Goal: Task Accomplishment & Management: Manage account settings

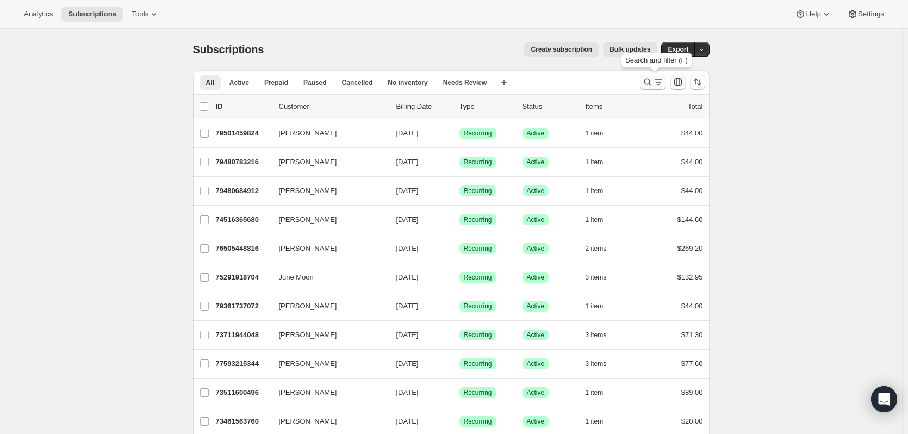
click at [653, 82] on icon "Search and filter results" at bounding box center [647, 82] width 11 height 11
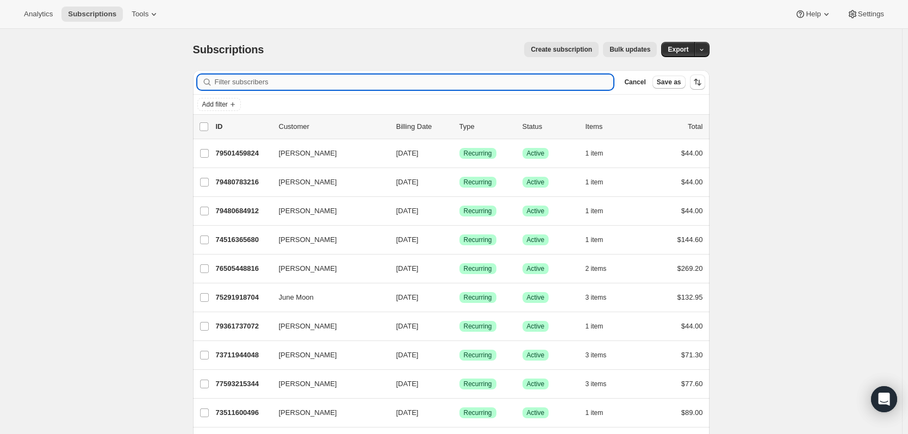
click at [284, 74] on input "Filter subscribers" at bounding box center [414, 81] width 399 height 15
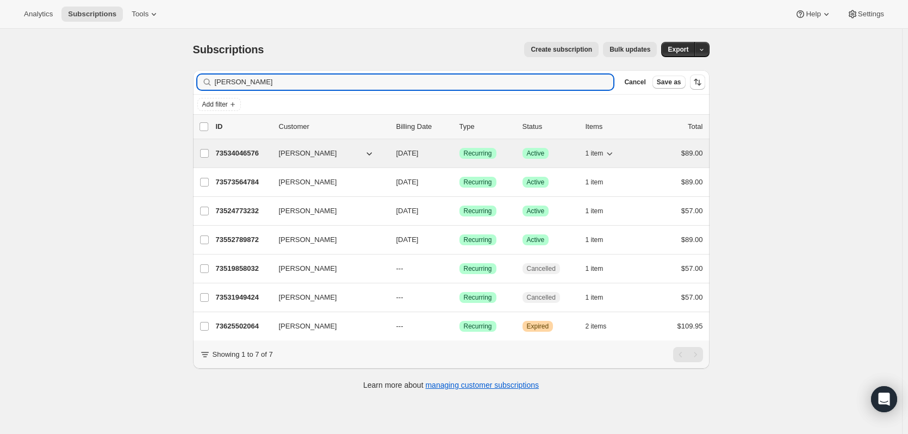
type input "[PERSON_NAME]"
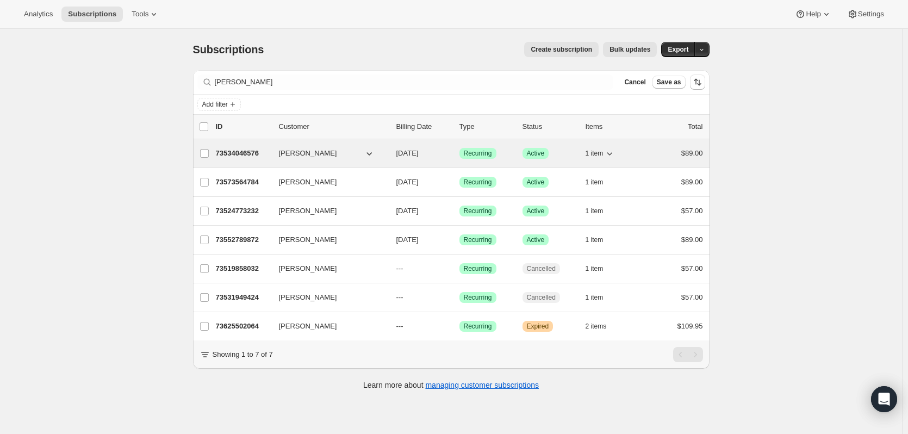
click at [238, 152] on p "73534046576" at bounding box center [243, 153] width 54 height 11
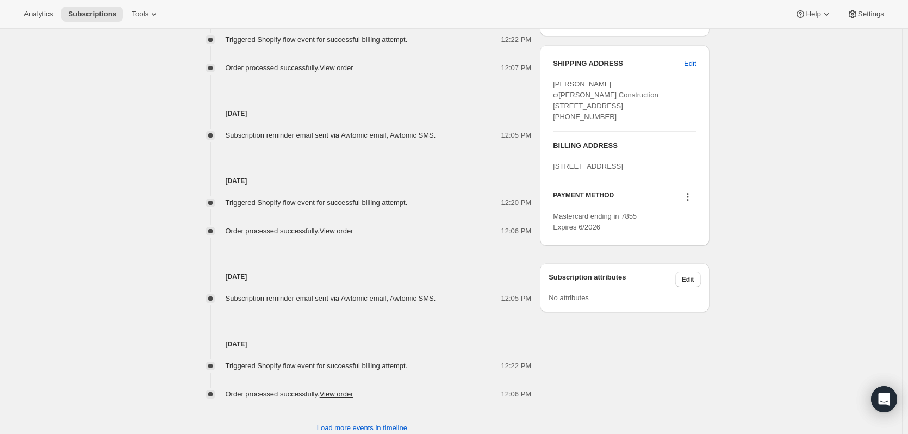
scroll to position [516, 0]
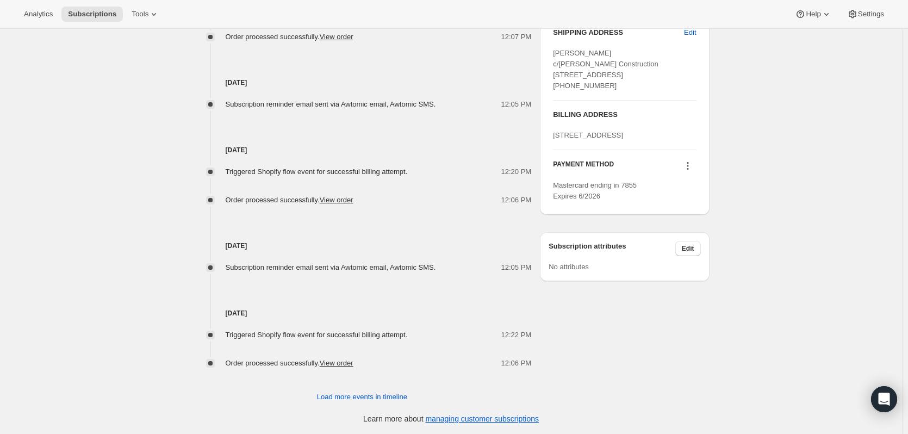
click at [688, 171] on icon at bounding box center [687, 165] width 11 height 11
click at [681, 227] on span "Send link to update card" at bounding box center [690, 230] width 76 height 8
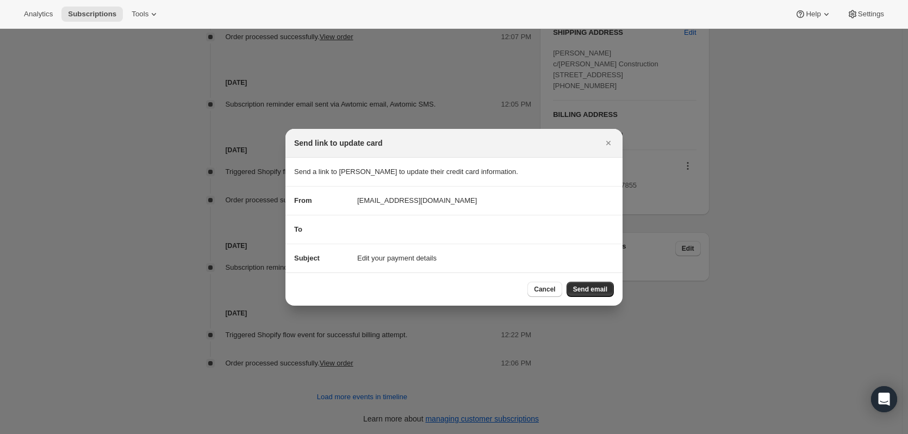
drag, startPoint x: 536, startPoint y: 145, endPoint x: 483, endPoint y: 145, distance: 53.3
click at [483, 145] on div "Send link to update card" at bounding box center [444, 142] width 300 height 11
drag, startPoint x: 222, startPoint y: 91, endPoint x: 485, endPoint y: 260, distance: 312.6
click at [485, 433] on div "Send link to update card Send a link to [PERSON_NAME] to update their credit ca…" at bounding box center [454, 435] width 908 height 0
click at [609, 145] on icon "Close" at bounding box center [608, 142] width 11 height 11
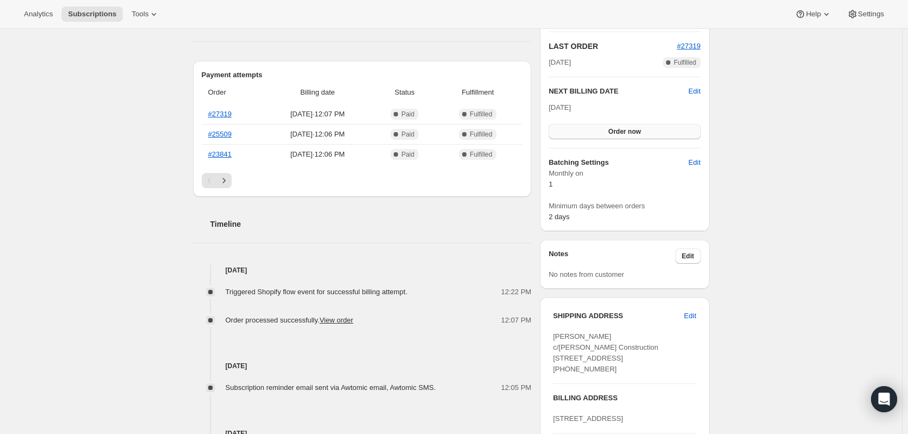
scroll to position [230, 0]
